Goal: Task Accomplishment & Management: Manage account settings

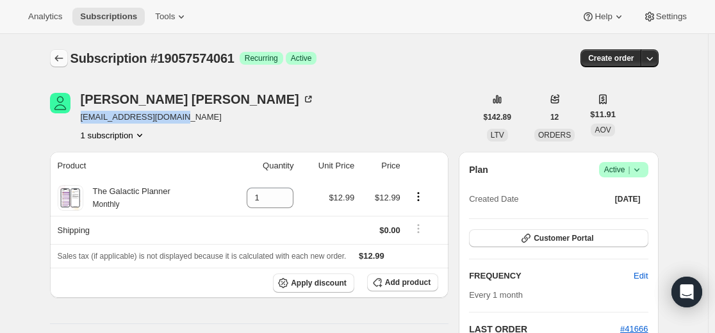
click at [65, 57] on icon "Subscriptions" at bounding box center [59, 58] width 13 height 13
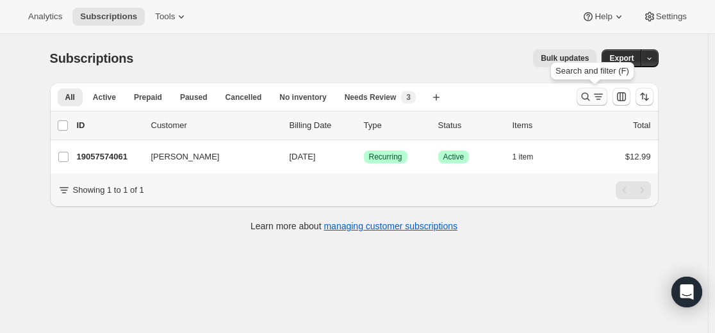
click at [585, 98] on icon "Search and filter results" at bounding box center [585, 97] width 8 height 8
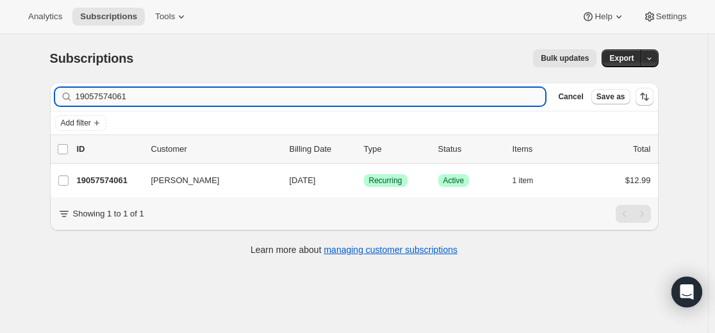
click at [448, 97] on input "19057574061" at bounding box center [311, 97] width 470 height 18
click at [448, 95] on input "19057574061" at bounding box center [311, 97] width 470 height 18
type input "[EMAIL_ADDRESS][DOMAIN_NAME]"
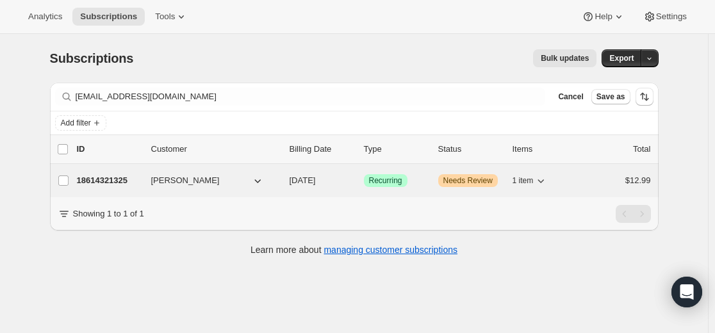
click at [108, 178] on p "18614321325" at bounding box center [109, 180] width 64 height 13
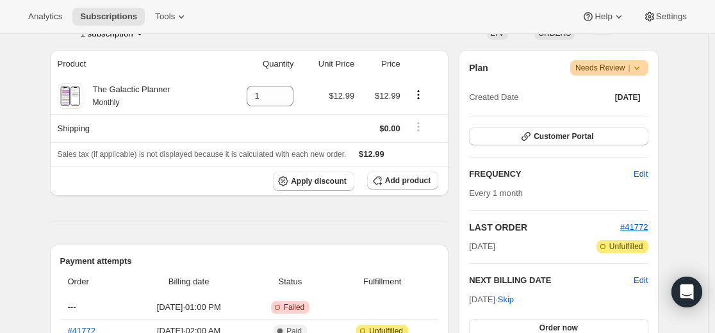
scroll to position [192, 0]
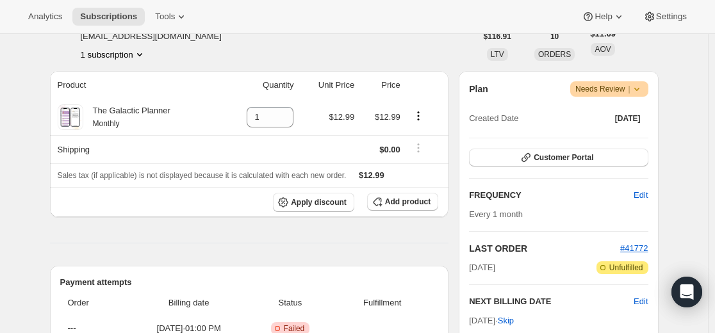
click at [640, 87] on icon at bounding box center [637, 89] width 13 height 13
click at [640, 88] on icon at bounding box center [637, 89] width 13 height 13
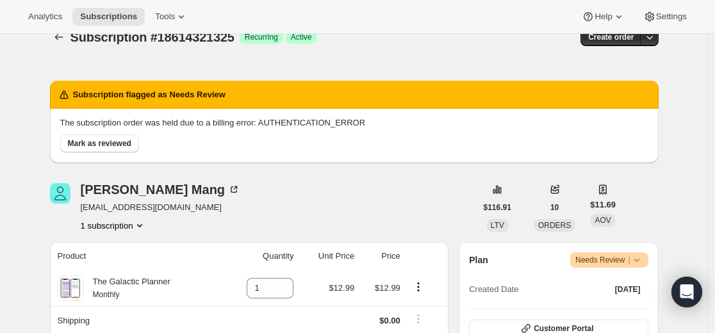
scroll to position [0, 0]
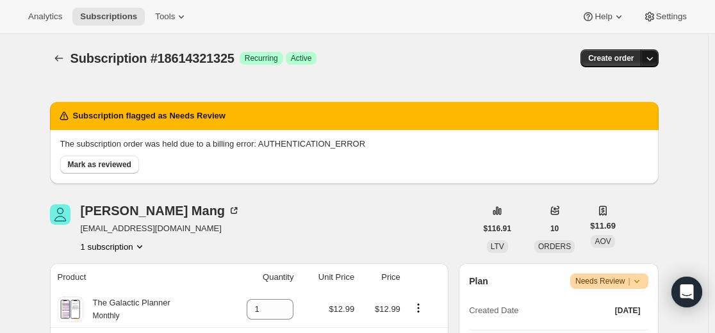
click at [654, 62] on icon "button" at bounding box center [649, 58] width 13 height 13
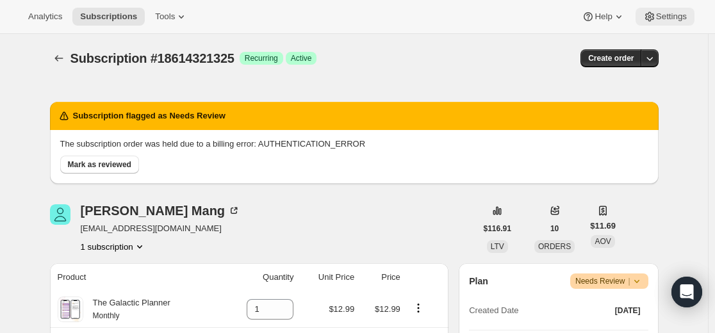
click at [650, 15] on icon at bounding box center [649, 16] width 13 height 13
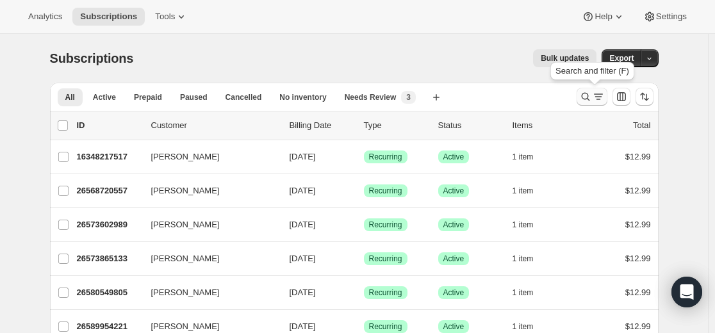
click at [583, 96] on icon "Search and filter results" at bounding box center [585, 96] width 13 height 13
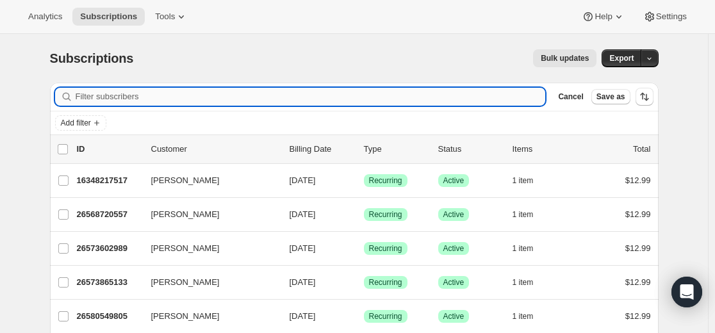
click at [443, 92] on input "Filter subscribers" at bounding box center [311, 97] width 470 height 18
type input "[EMAIL_ADDRESS][DOMAIN_NAME]"
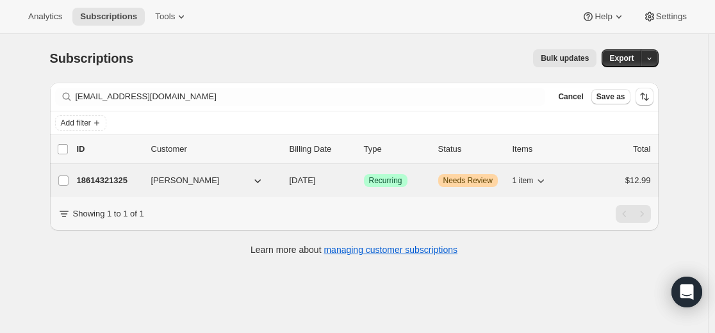
click at [114, 179] on p "18614321325" at bounding box center [109, 180] width 64 height 13
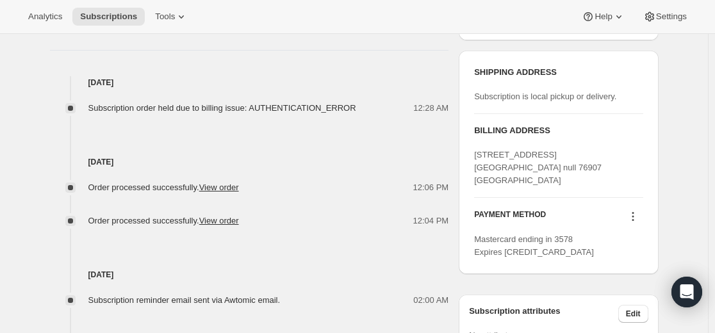
scroll to position [641, 0]
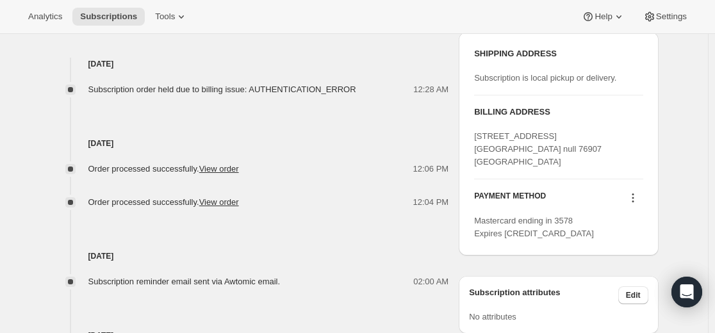
click at [634, 197] on icon at bounding box center [633, 198] width 2 height 2
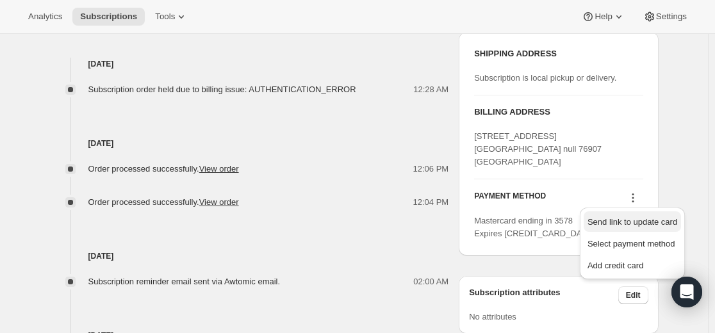
click at [630, 222] on span "Send link to update card" at bounding box center [633, 222] width 90 height 10
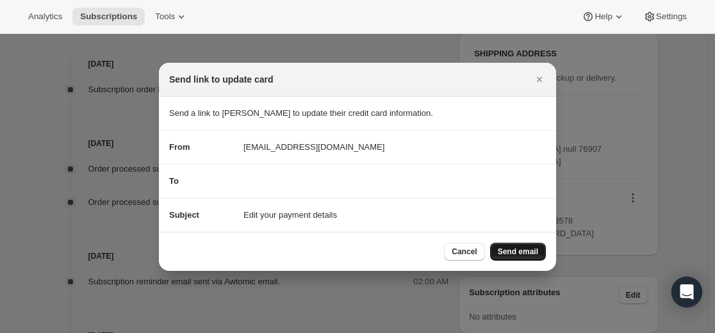
click at [522, 250] on span "Send email" at bounding box center [518, 252] width 40 height 10
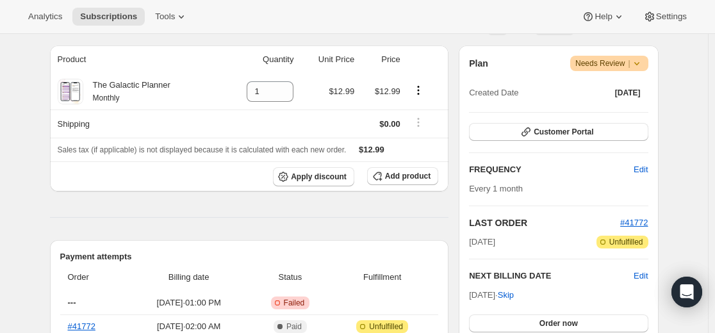
scroll to position [256, 0]
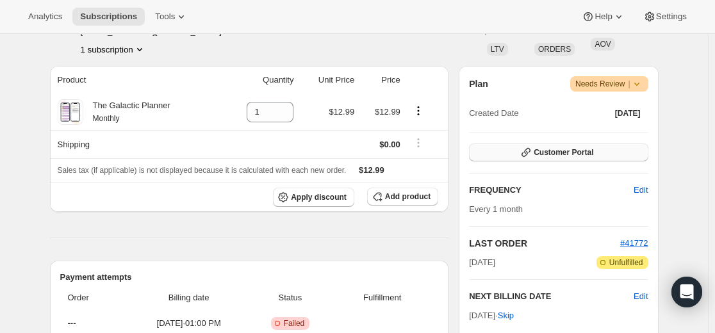
click at [574, 153] on span "Customer Portal" at bounding box center [564, 152] width 60 height 10
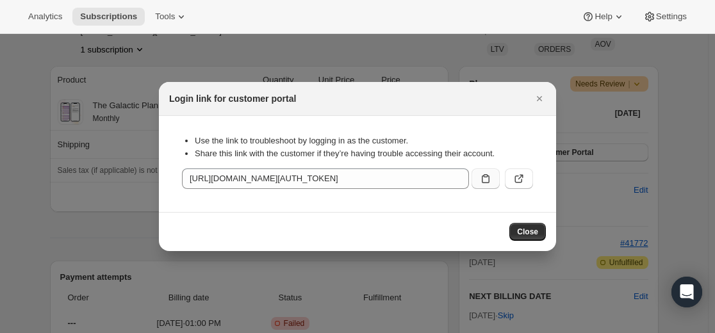
click at [489, 179] on icon ":r15p:" at bounding box center [486, 178] width 8 height 9
click at [528, 235] on span "Close" at bounding box center [527, 232] width 21 height 10
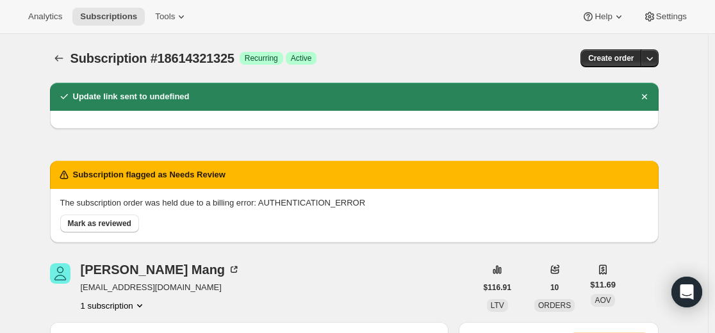
click at [64, 69] on div "Subscription #18614321325. This page is ready Subscription #18614321325 Success…" at bounding box center [354, 58] width 609 height 49
click at [59, 63] on icon "Subscriptions" at bounding box center [59, 58] width 13 height 13
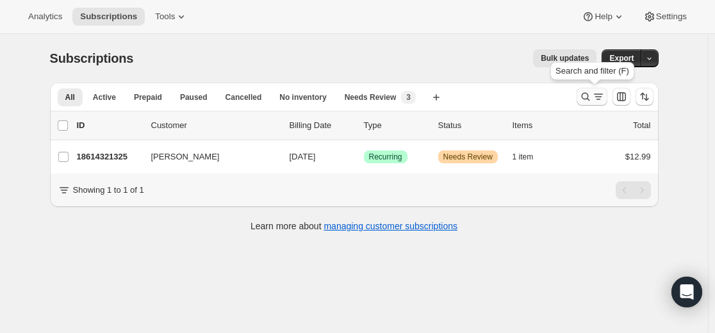
click at [595, 97] on icon "Search and filter results" at bounding box center [598, 96] width 13 height 13
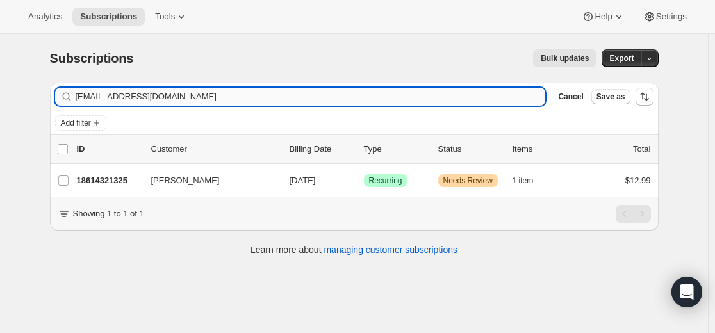
click at [381, 99] on input "[EMAIL_ADDRESS][DOMAIN_NAME]" at bounding box center [311, 97] width 470 height 18
click at [381, 98] on input "[EMAIL_ADDRESS][DOMAIN_NAME]" at bounding box center [311, 97] width 470 height 18
type input "[EMAIL_ADDRESS][DOMAIN_NAME]"
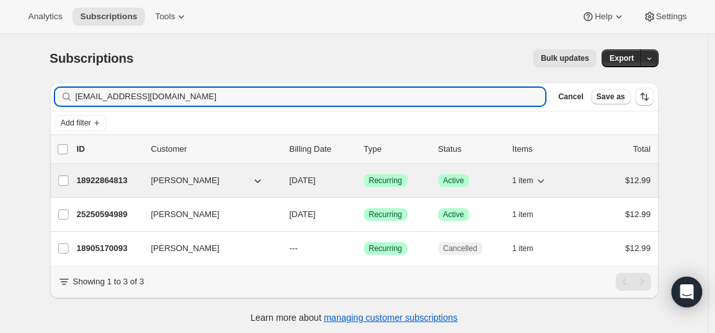
click at [120, 181] on p "18922864813" at bounding box center [109, 180] width 64 height 13
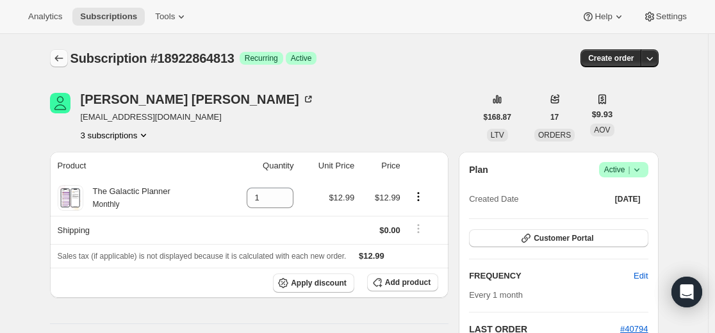
click at [64, 62] on icon "Subscriptions" at bounding box center [59, 58] width 13 height 13
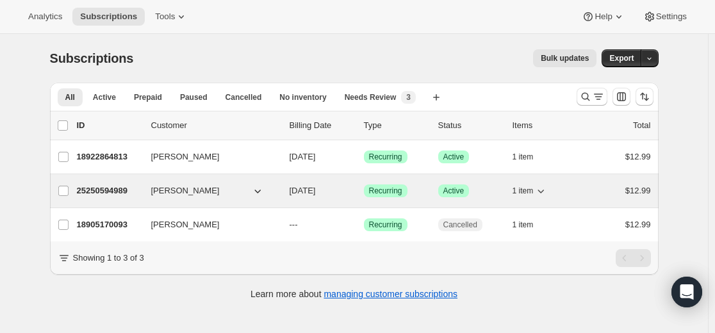
click at [110, 192] on p "25250594989" at bounding box center [109, 191] width 64 height 13
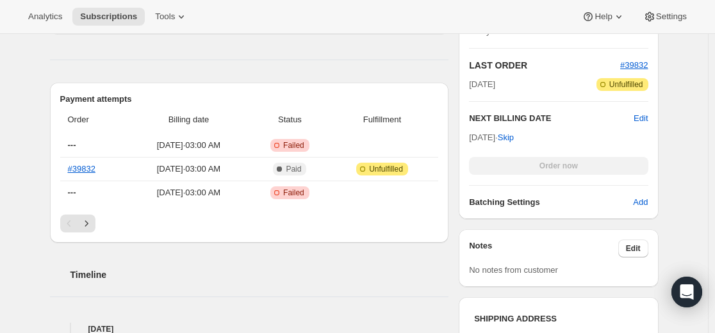
scroll to position [385, 0]
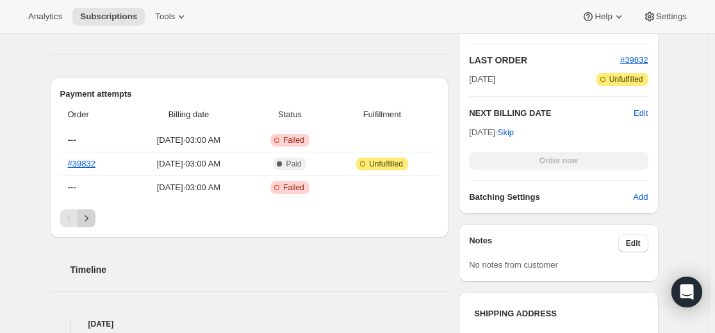
click at [93, 220] on icon "Next" at bounding box center [86, 218] width 13 height 13
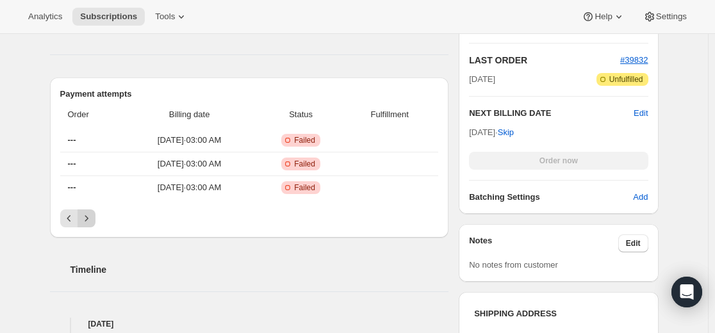
click at [90, 220] on icon "Next" at bounding box center [86, 218] width 13 height 13
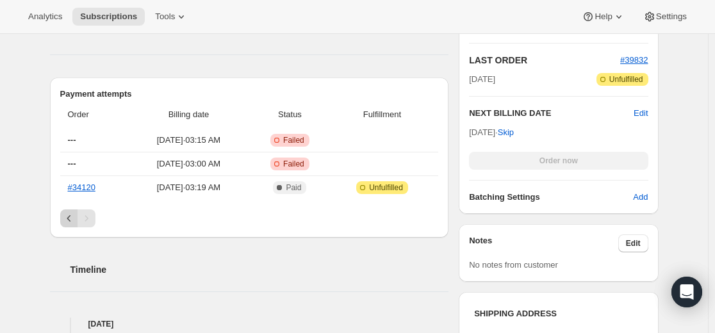
click at [70, 219] on icon "Previous" at bounding box center [69, 218] width 4 height 6
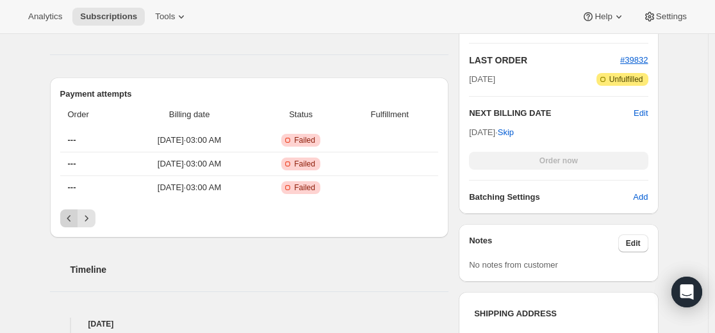
click at [70, 221] on icon "Previous" at bounding box center [69, 218] width 13 height 13
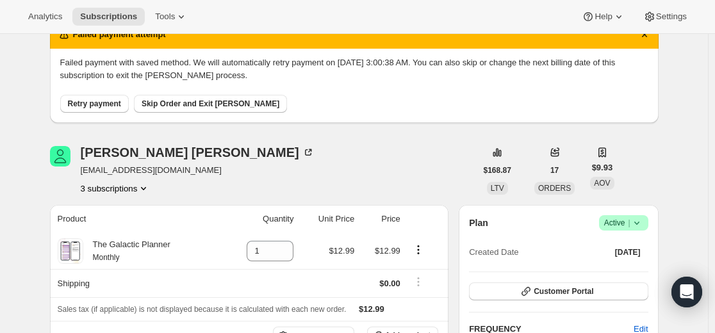
scroll to position [0, 0]
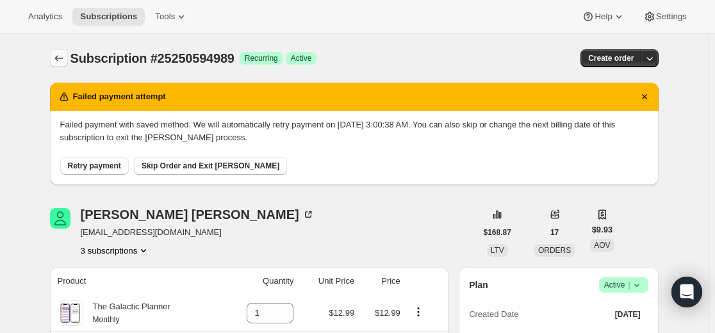
click at [58, 55] on icon "Subscriptions" at bounding box center [59, 58] width 13 height 13
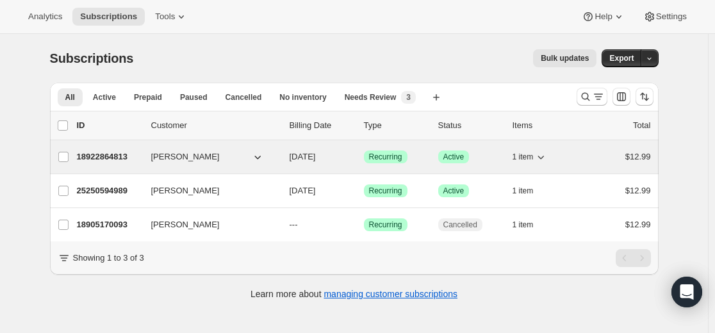
click at [115, 156] on p "18922864813" at bounding box center [109, 157] width 64 height 13
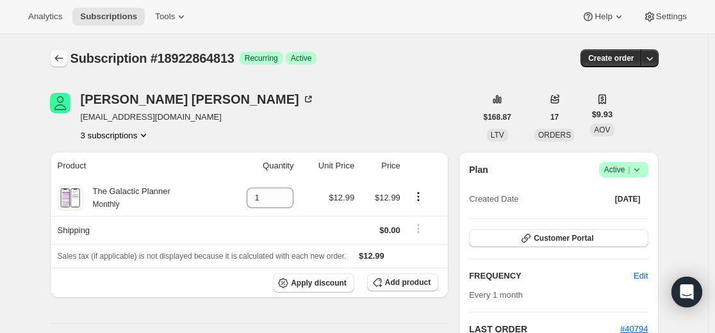
click at [61, 60] on icon "Subscriptions" at bounding box center [59, 58] width 13 height 13
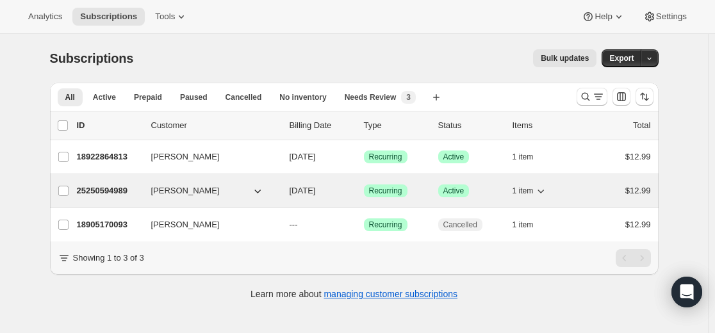
click at [123, 192] on p "25250594989" at bounding box center [109, 191] width 64 height 13
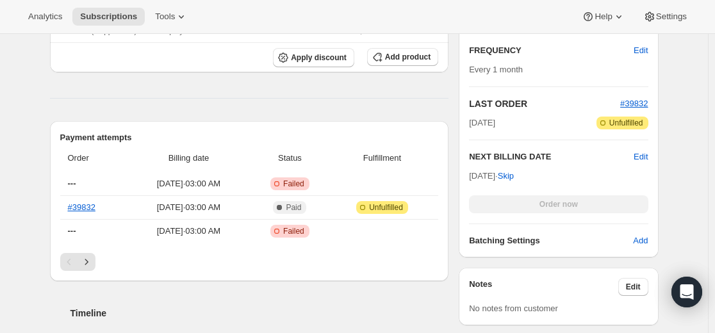
scroll to position [320, 0]
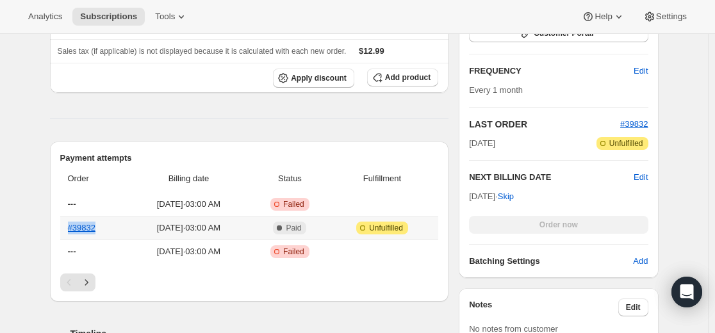
drag, startPoint x: 114, startPoint y: 228, endPoint x: 63, endPoint y: 229, distance: 51.3
click at [63, 229] on th "#39832" at bounding box center [93, 228] width 67 height 24
copy link "#39832"
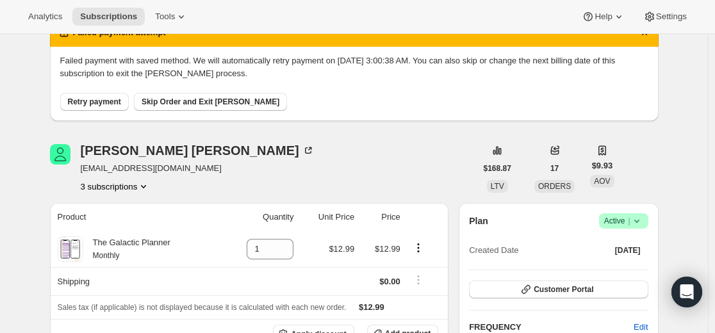
scroll to position [0, 0]
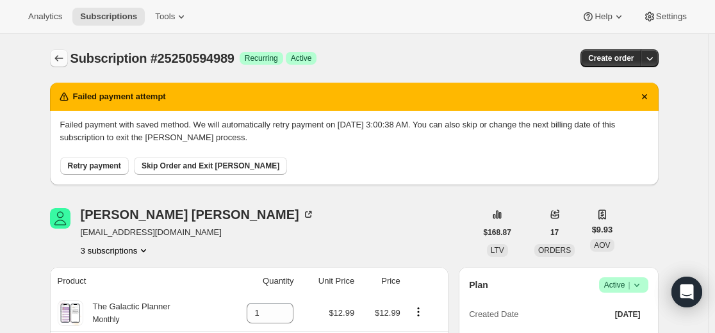
click at [65, 58] on icon "Subscriptions" at bounding box center [59, 58] width 13 height 13
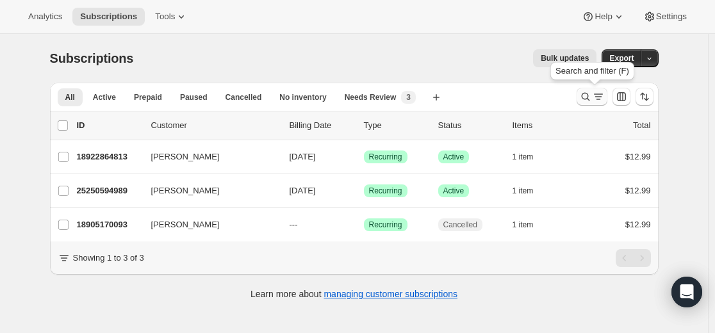
click at [595, 97] on icon "Search and filter results" at bounding box center [598, 96] width 13 height 13
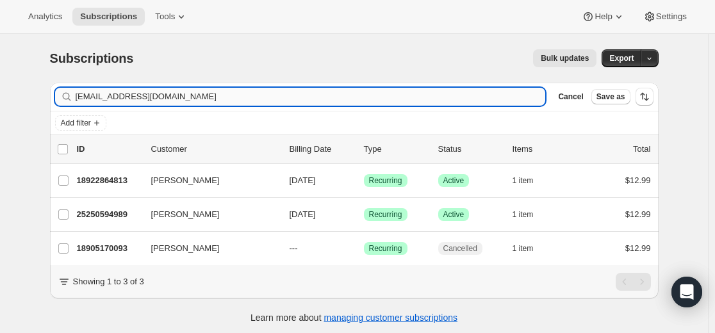
click at [483, 99] on input "[EMAIL_ADDRESS][DOMAIN_NAME]" at bounding box center [311, 97] width 470 height 18
type input "[EMAIL_ADDRESS][DOMAIN_NAME]"
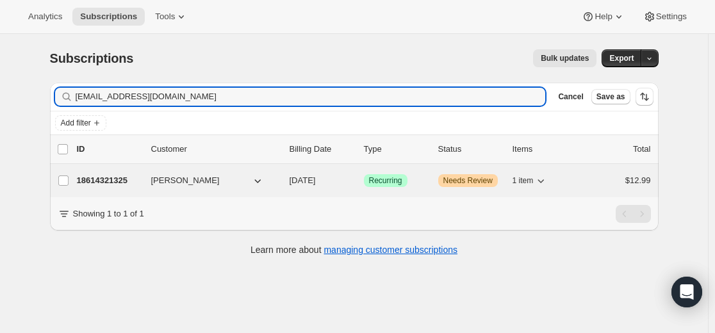
click at [113, 179] on p "18614321325" at bounding box center [109, 180] width 64 height 13
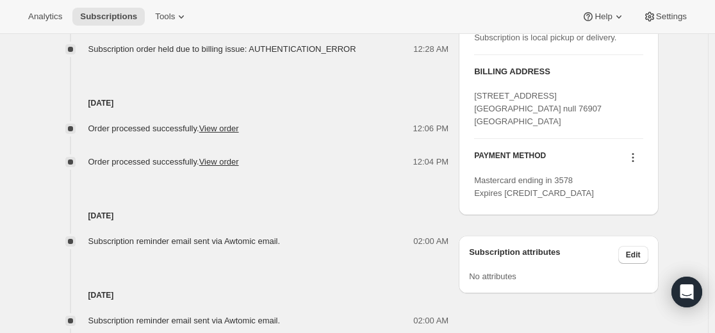
scroll to position [705, 0]
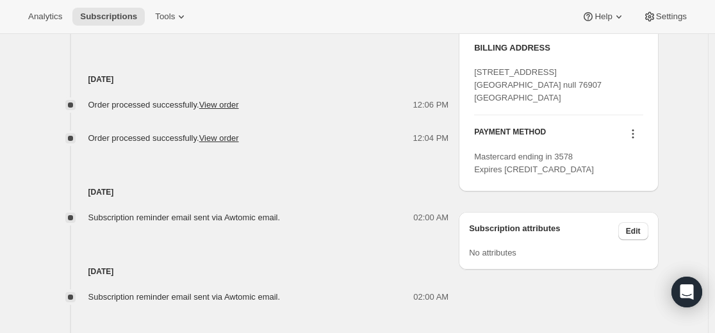
click at [634, 133] on icon at bounding box center [633, 134] width 2 height 2
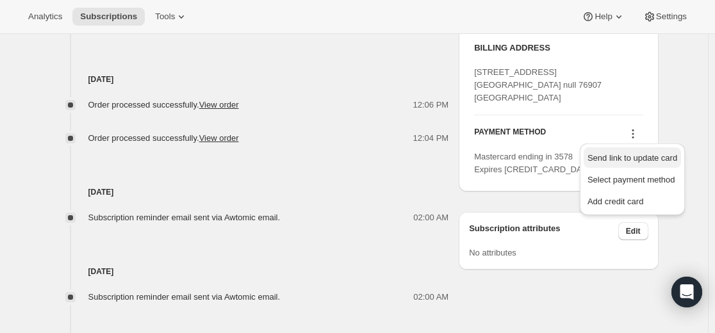
click at [625, 161] on span "Send link to update card" at bounding box center [633, 158] width 90 height 10
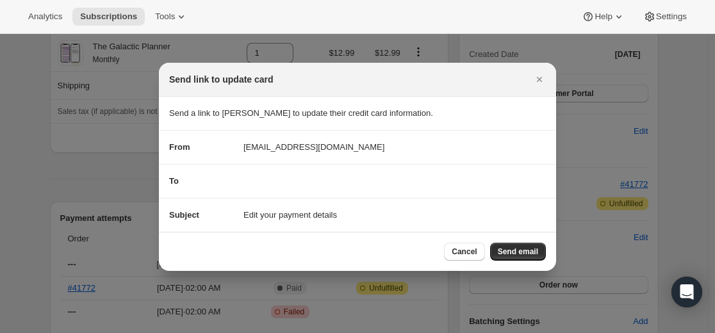
scroll to position [0, 0]
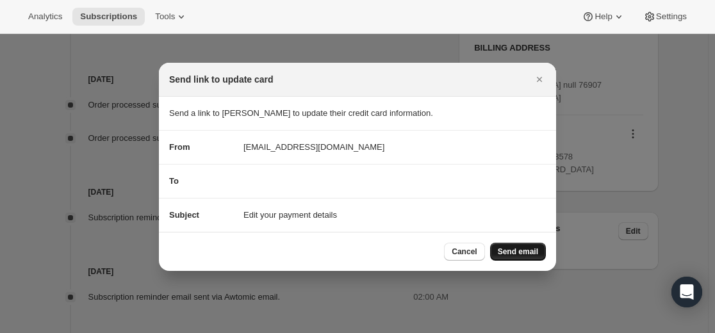
click at [526, 254] on span "Send email" at bounding box center [518, 252] width 40 height 10
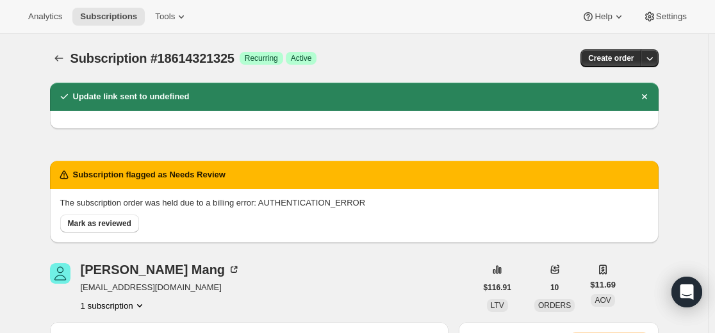
scroll to position [705, 0]
